Goal: Transaction & Acquisition: Subscribe to service/newsletter

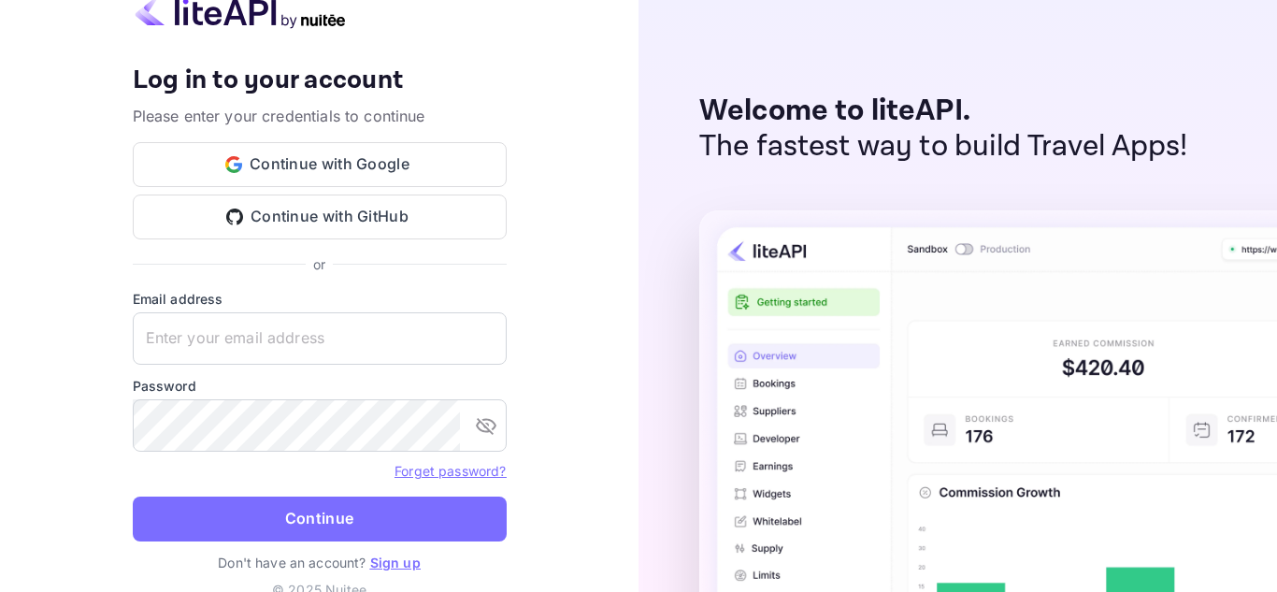
click at [1235, 112] on div "Welcome to liteAPI. The fastest way to build Travel Apps!" at bounding box center [958, 296] width 639 height 592
click at [374, 175] on button "Continue with Google" at bounding box center [320, 164] width 374 height 45
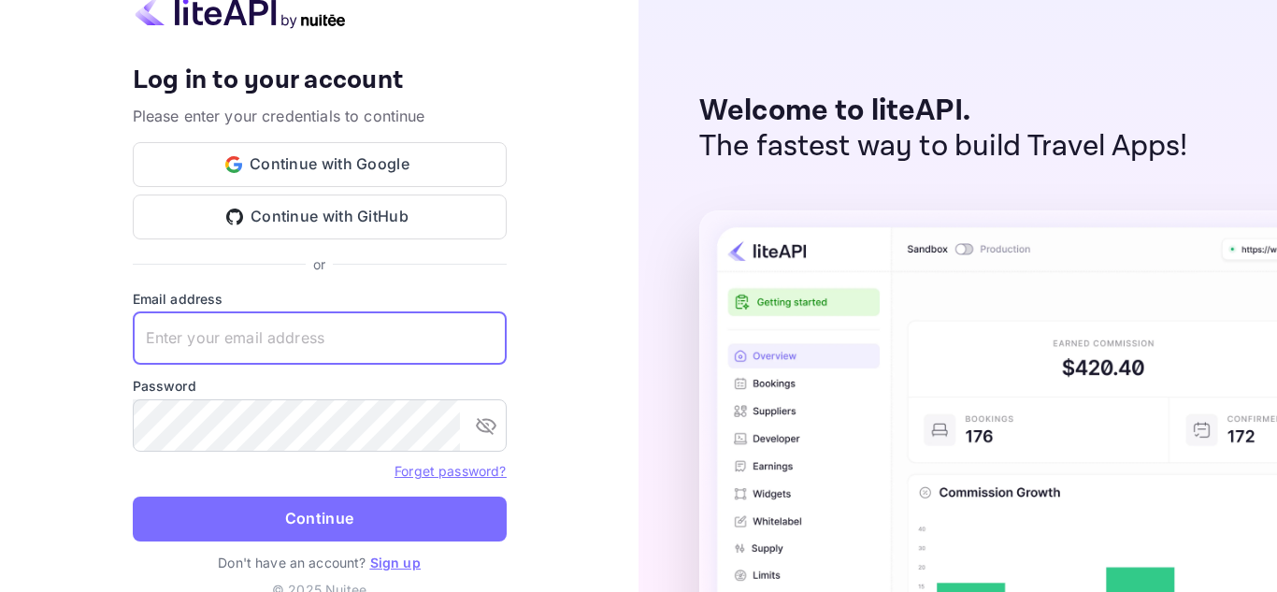
click at [211, 342] on input "text" at bounding box center [320, 338] width 374 height 52
type input "[EMAIL_ADDRESS][DOMAIN_NAME]"
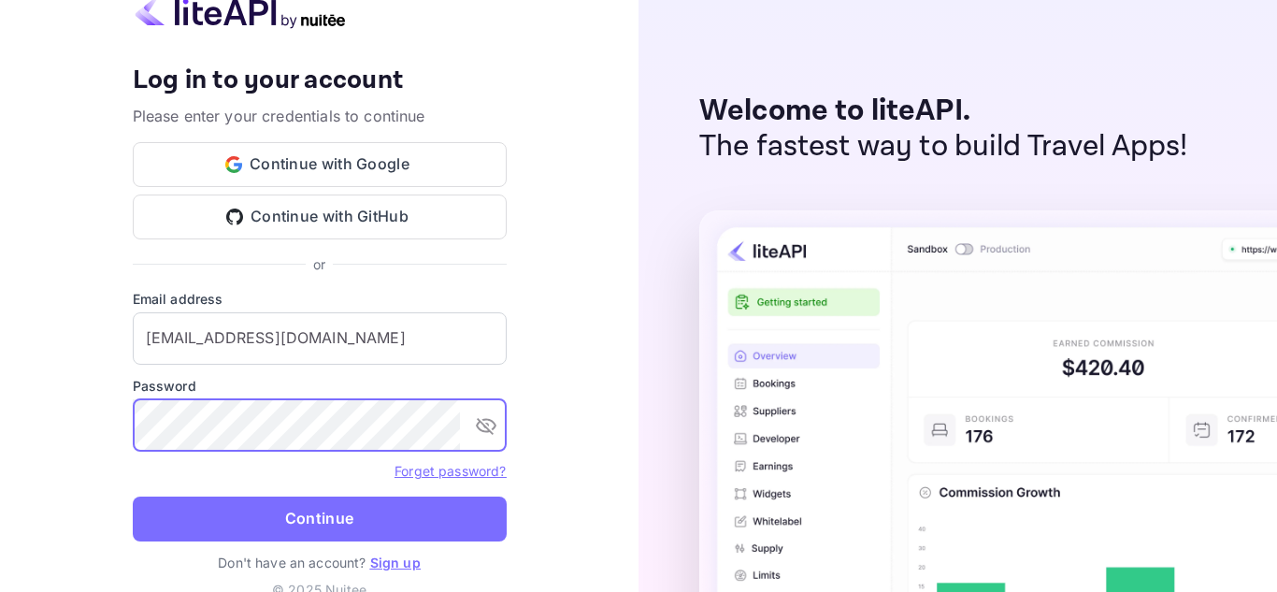
click at [399, 565] on link "Sign up" at bounding box center [395, 562] width 50 height 16
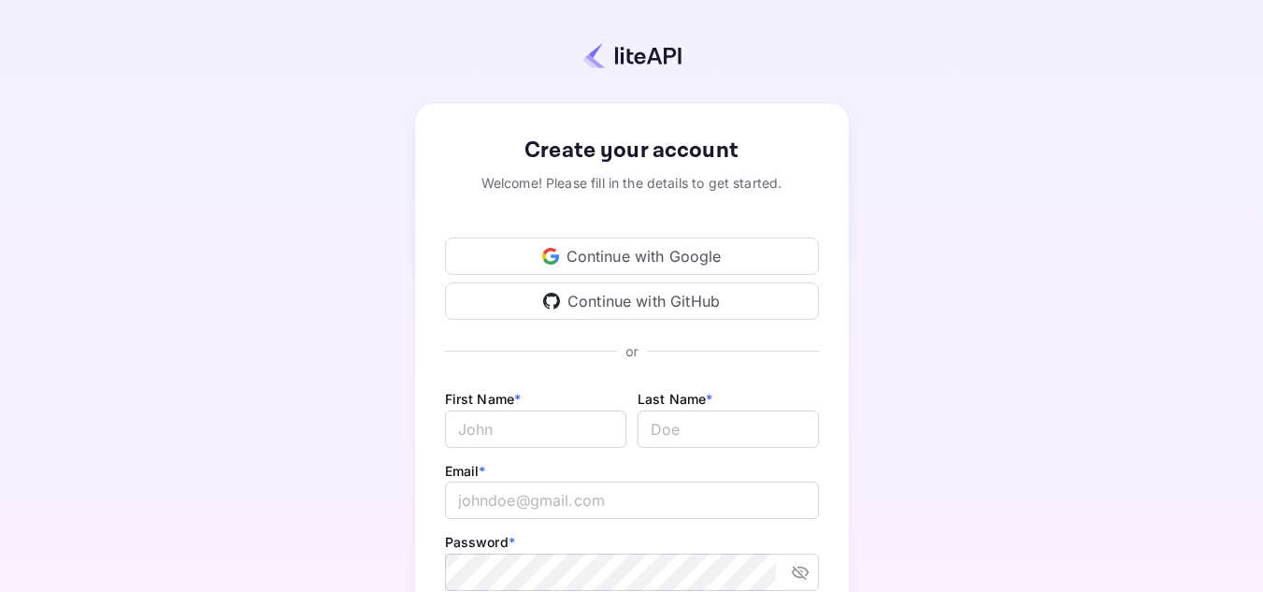
click at [653, 265] on div "Continue with Google" at bounding box center [632, 256] width 374 height 37
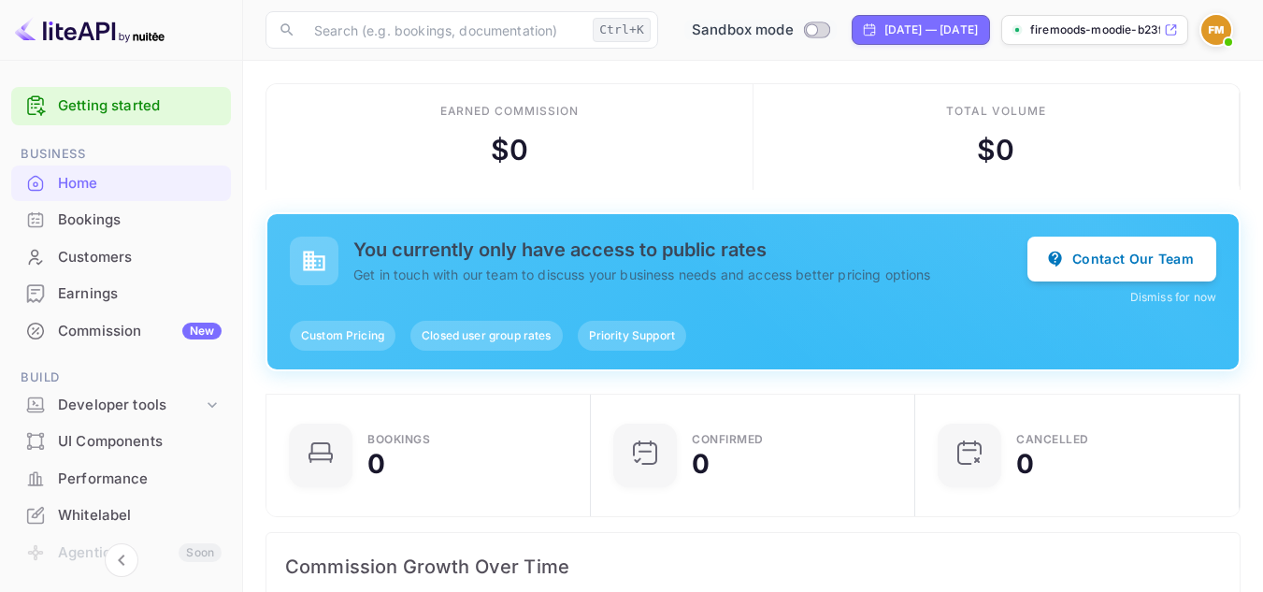
click at [793, 32] on input "Switch to Production mode" at bounding box center [811, 29] width 37 height 12
checkbox input "false"
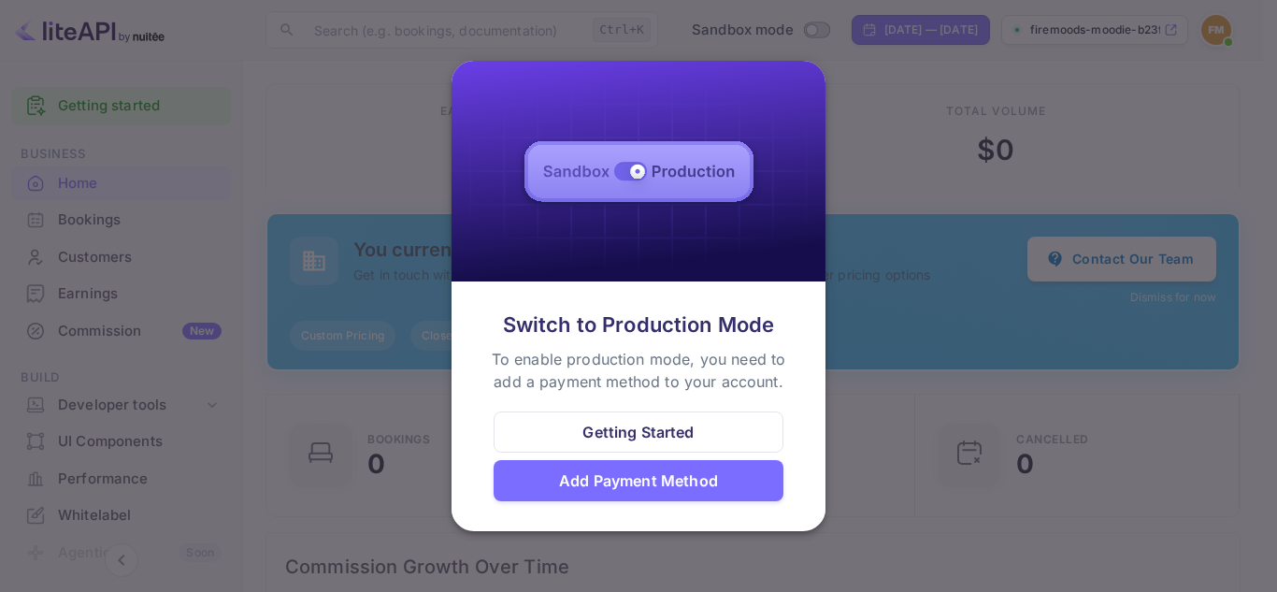
click at [353, 86] on div at bounding box center [638, 296] width 1277 height 592
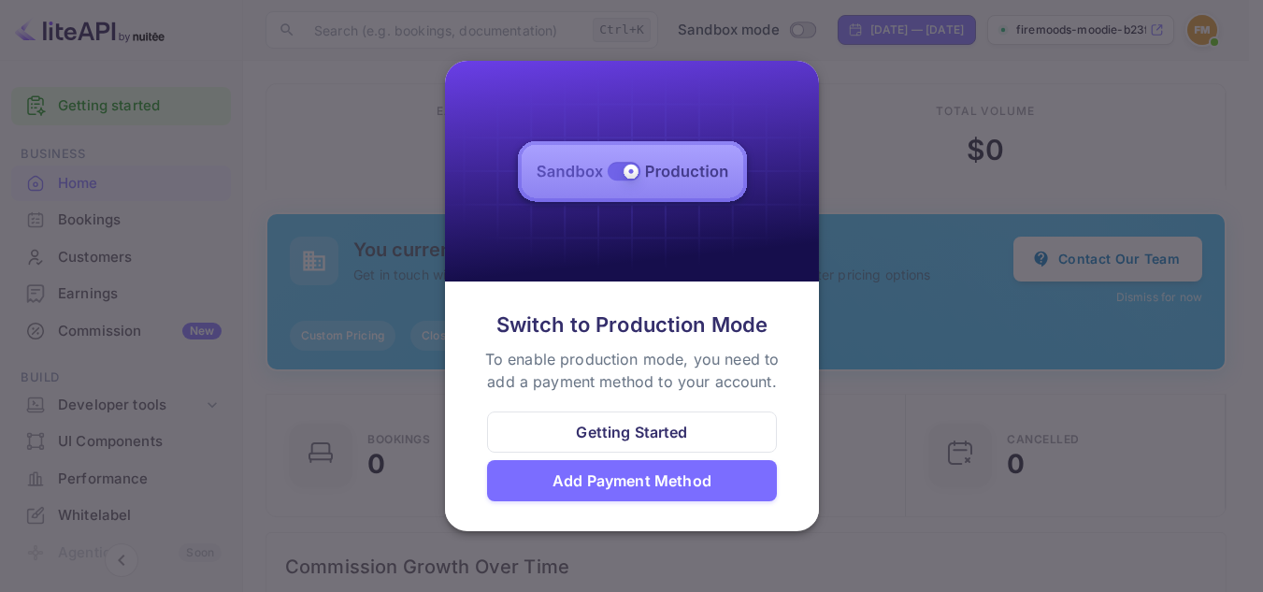
scroll to position [15, 15]
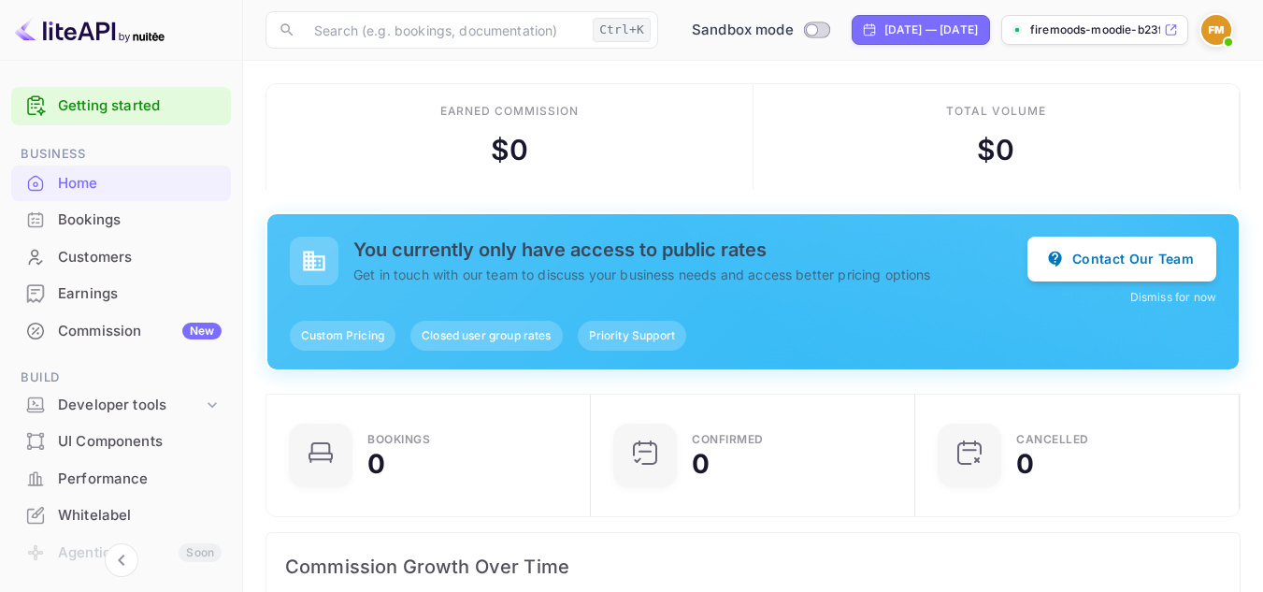
click at [99, 185] on div "Home" at bounding box center [140, 184] width 164 height 22
